Goal: Complete application form: Complete application form

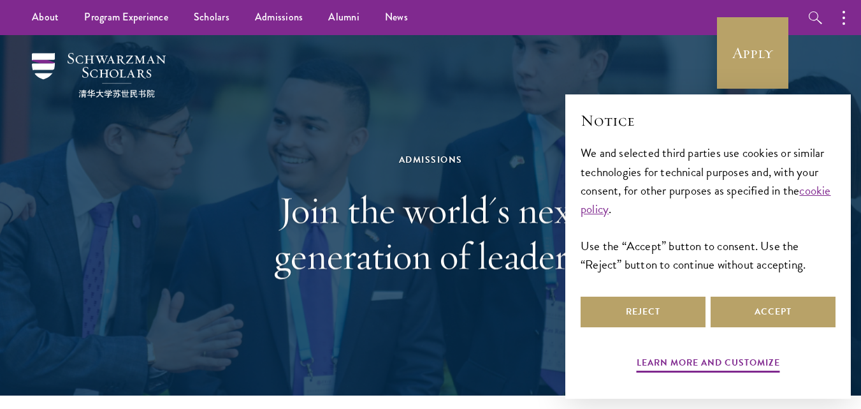
click at [554, 82] on div "Admissions Join the world's next generation of leaders." at bounding box center [431, 215] width 734 height 360
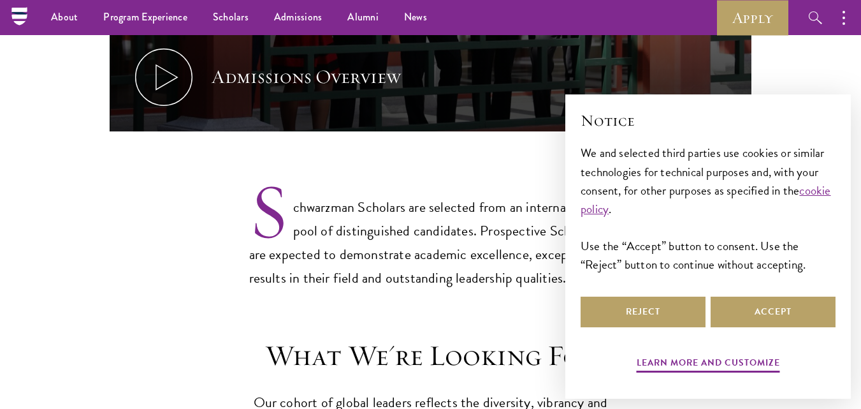
scroll to position [574, 0]
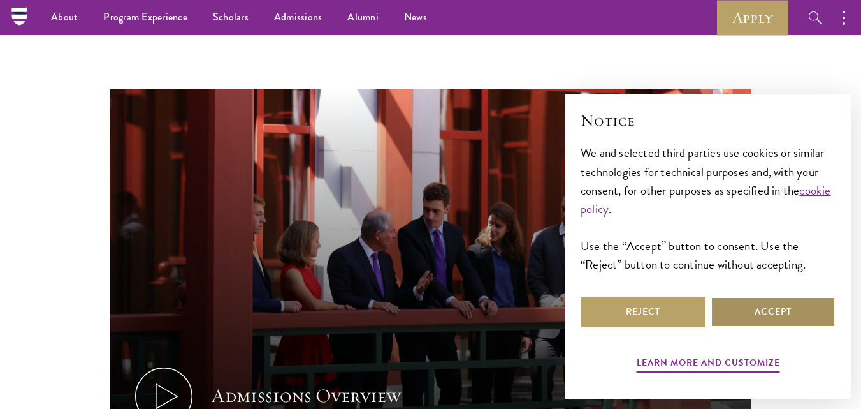
click at [781, 315] on button "Accept" at bounding box center [773, 311] width 125 height 31
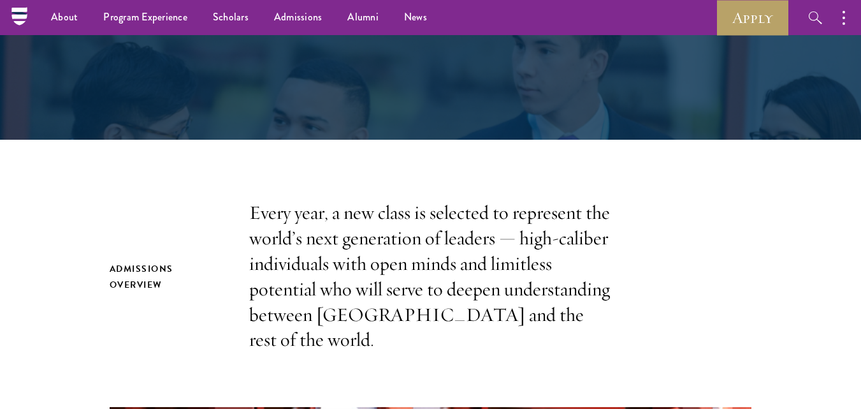
scroll to position [255, 0]
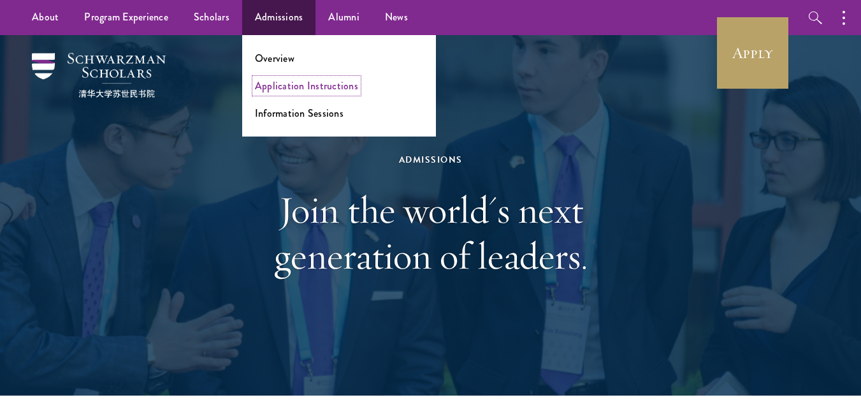
click at [279, 91] on link "Application Instructions" at bounding box center [306, 85] width 103 height 15
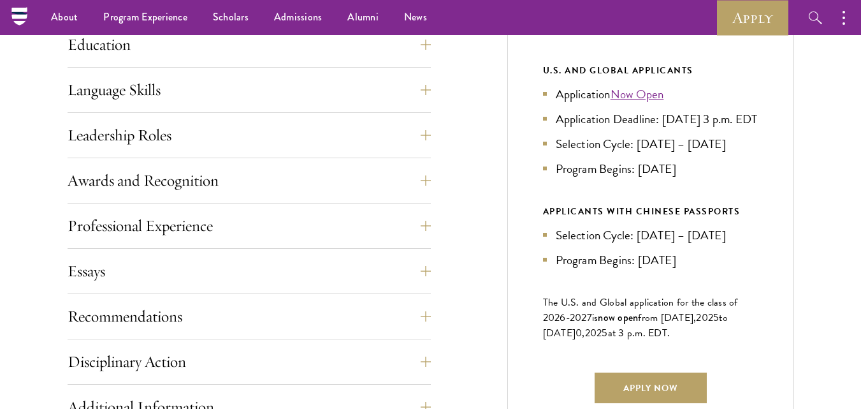
scroll to position [637, 0]
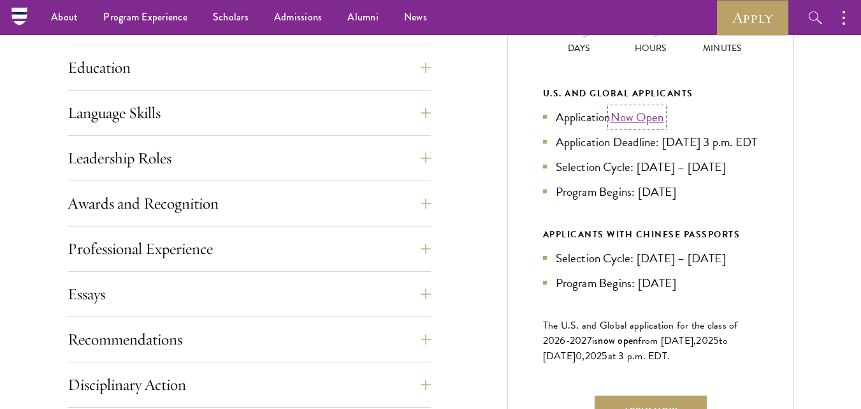
click at [637, 119] on link "Now Open" at bounding box center [638, 117] width 54 height 18
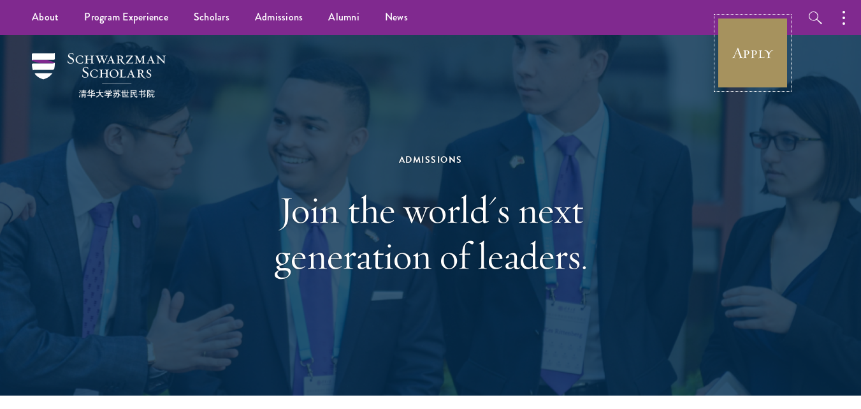
click at [741, 39] on link "Apply" at bounding box center [752, 52] width 71 height 71
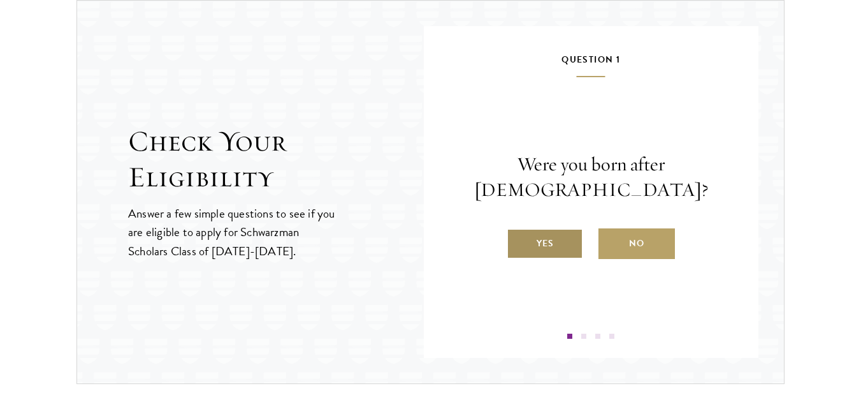
click at [550, 246] on label "Yes" at bounding box center [545, 243] width 76 height 31
click at [518, 241] on input "Yes" at bounding box center [512, 234] width 11 height 11
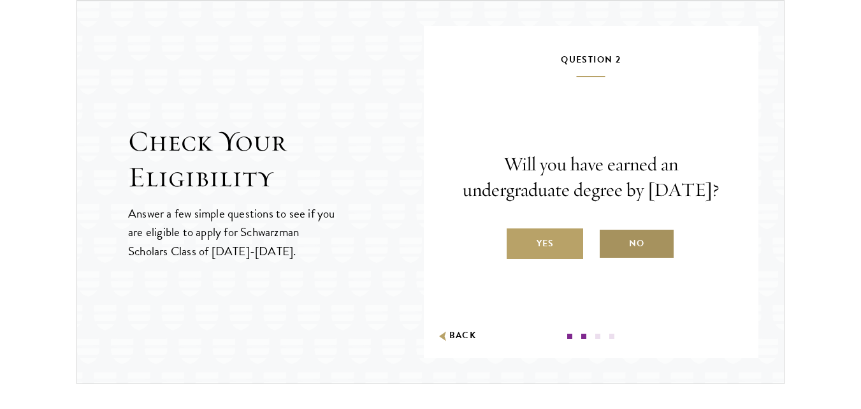
click at [639, 257] on label "No" at bounding box center [636, 243] width 76 height 31
click at [610, 241] on input "No" at bounding box center [603, 234] width 11 height 11
